Goal: Navigation & Orientation: Understand site structure

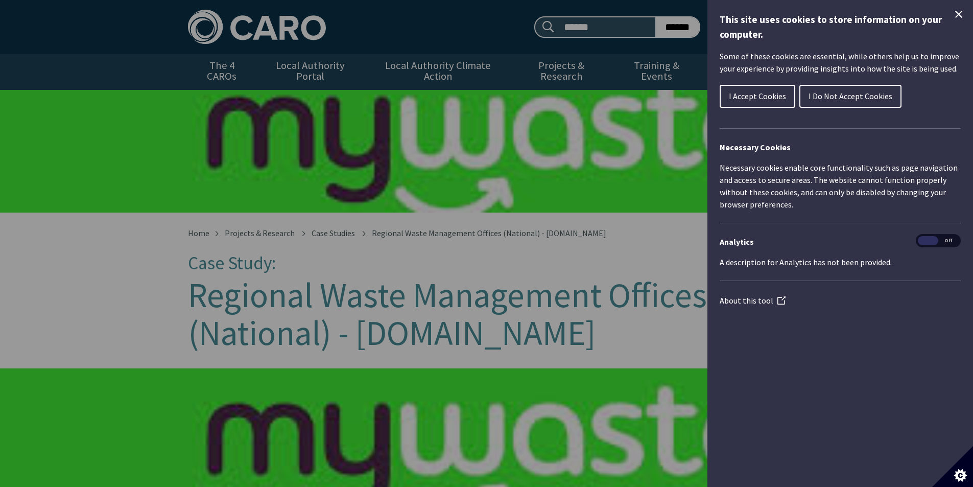
click at [754, 100] on span "I Accept Cookies" at bounding box center [757, 96] width 57 height 10
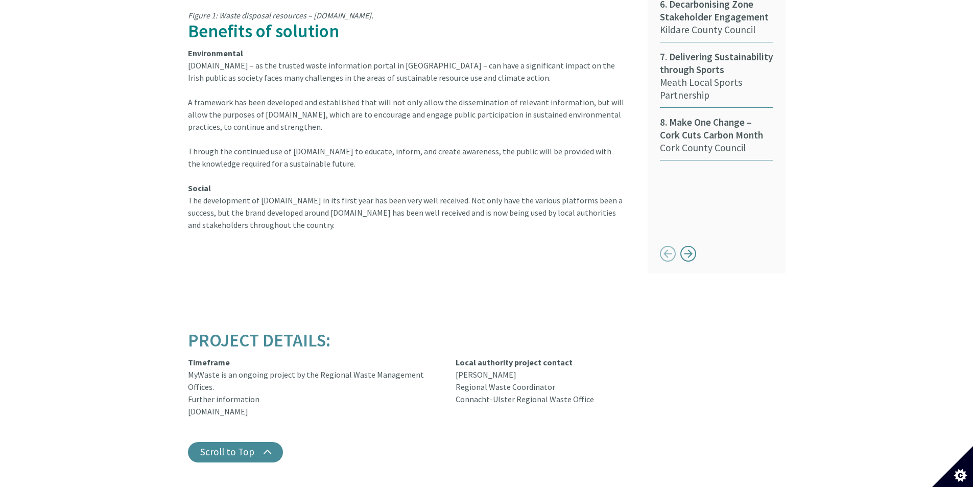
scroll to position [815, 0]
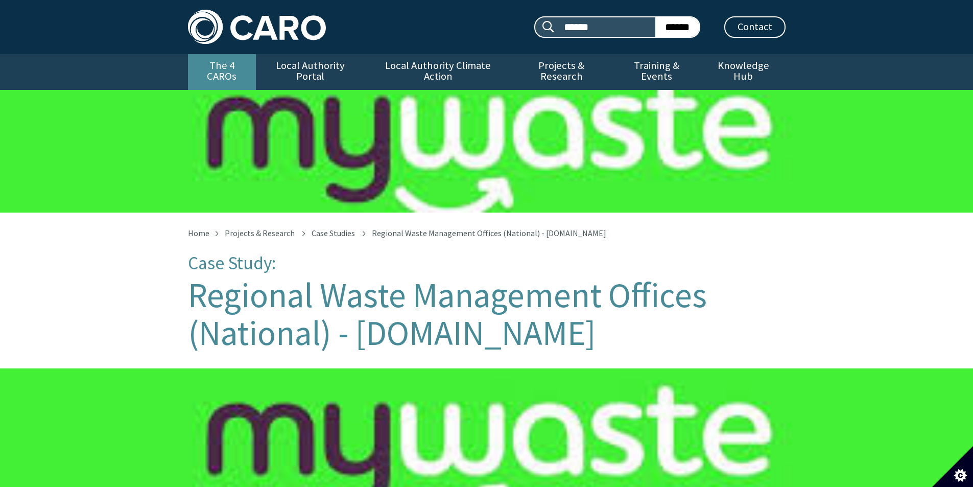
click at [212, 71] on link "The 4 CAROs" at bounding box center [222, 72] width 68 height 36
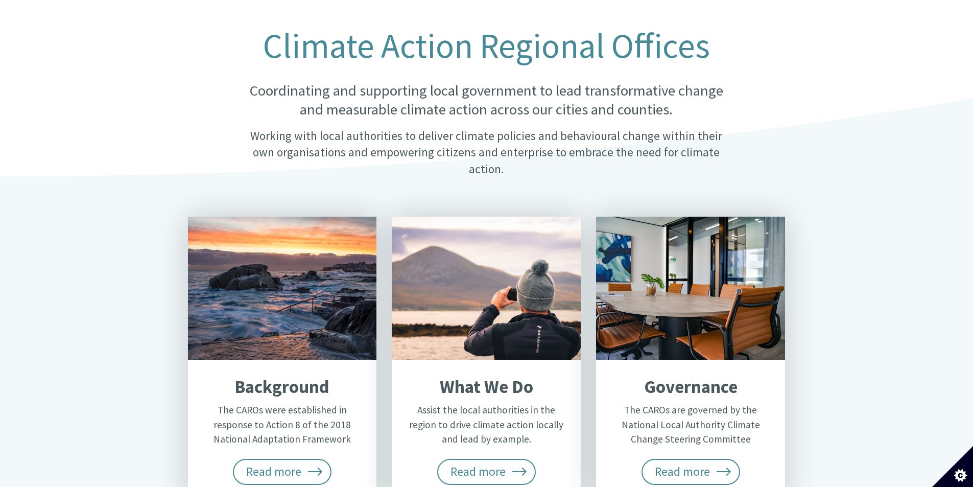
scroll to position [255, 0]
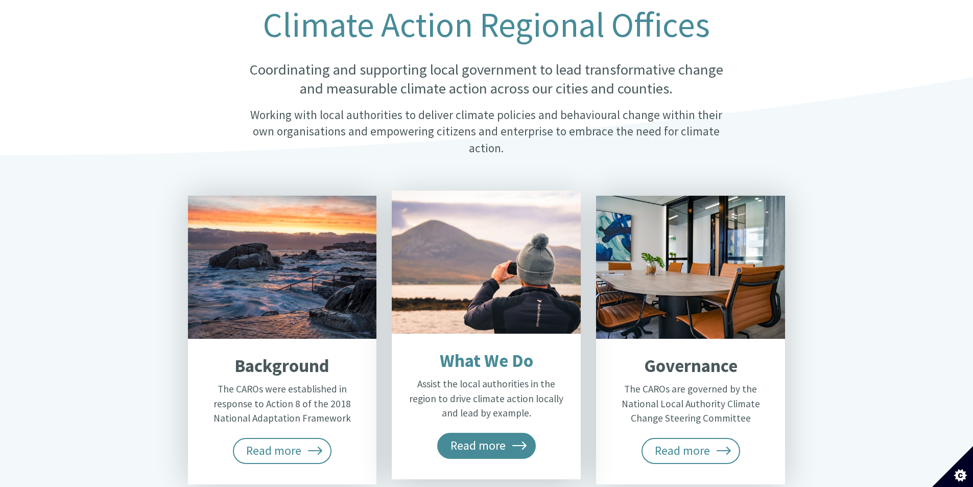
click at [492, 433] on span "Read more" at bounding box center [486, 446] width 99 height 26
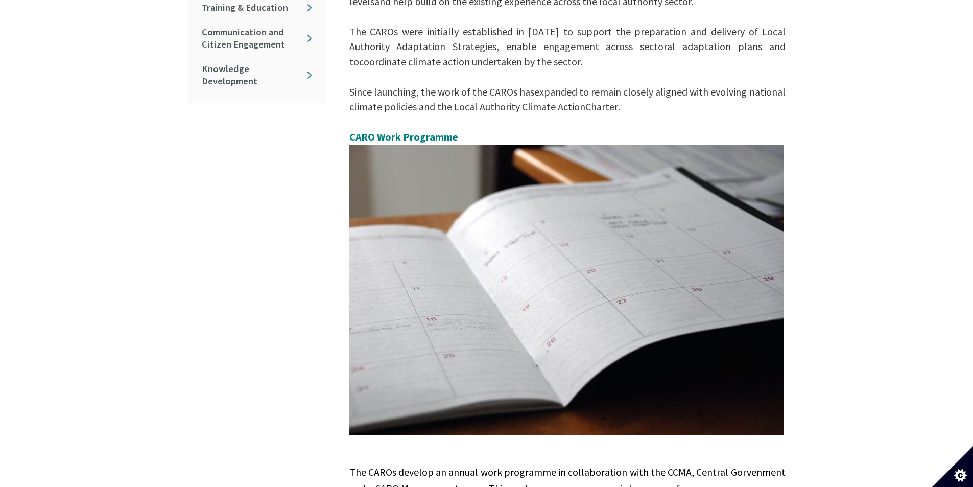
scroll to position [320, 0]
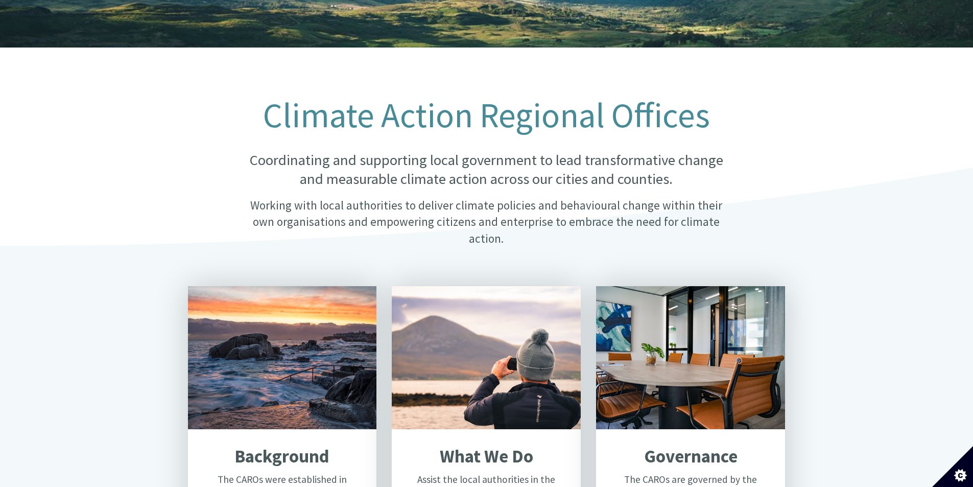
scroll to position [51, 0]
